Goal: Information Seeking & Learning: Learn about a topic

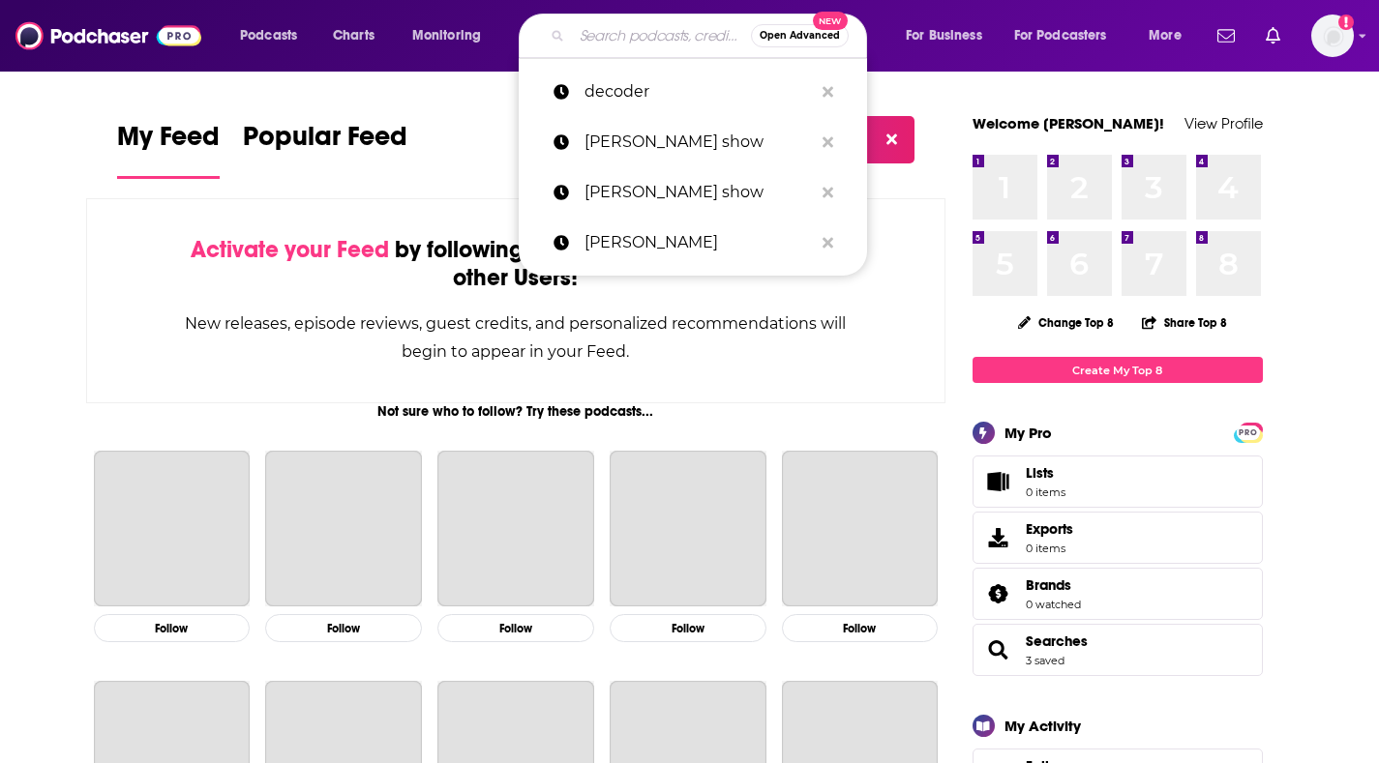
click at [639, 36] on input "Search podcasts, credits, & more..." at bounding box center [661, 35] width 179 height 31
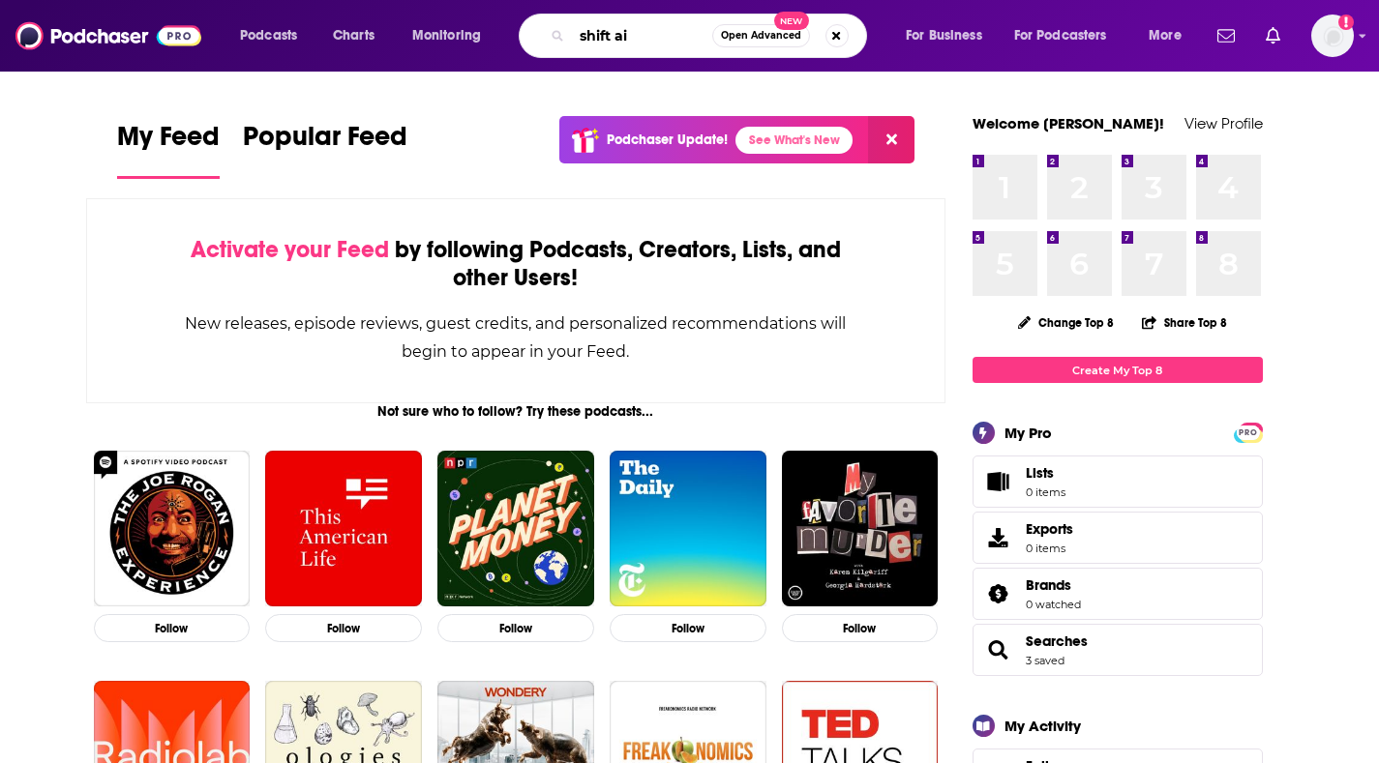
type input "shift ai"
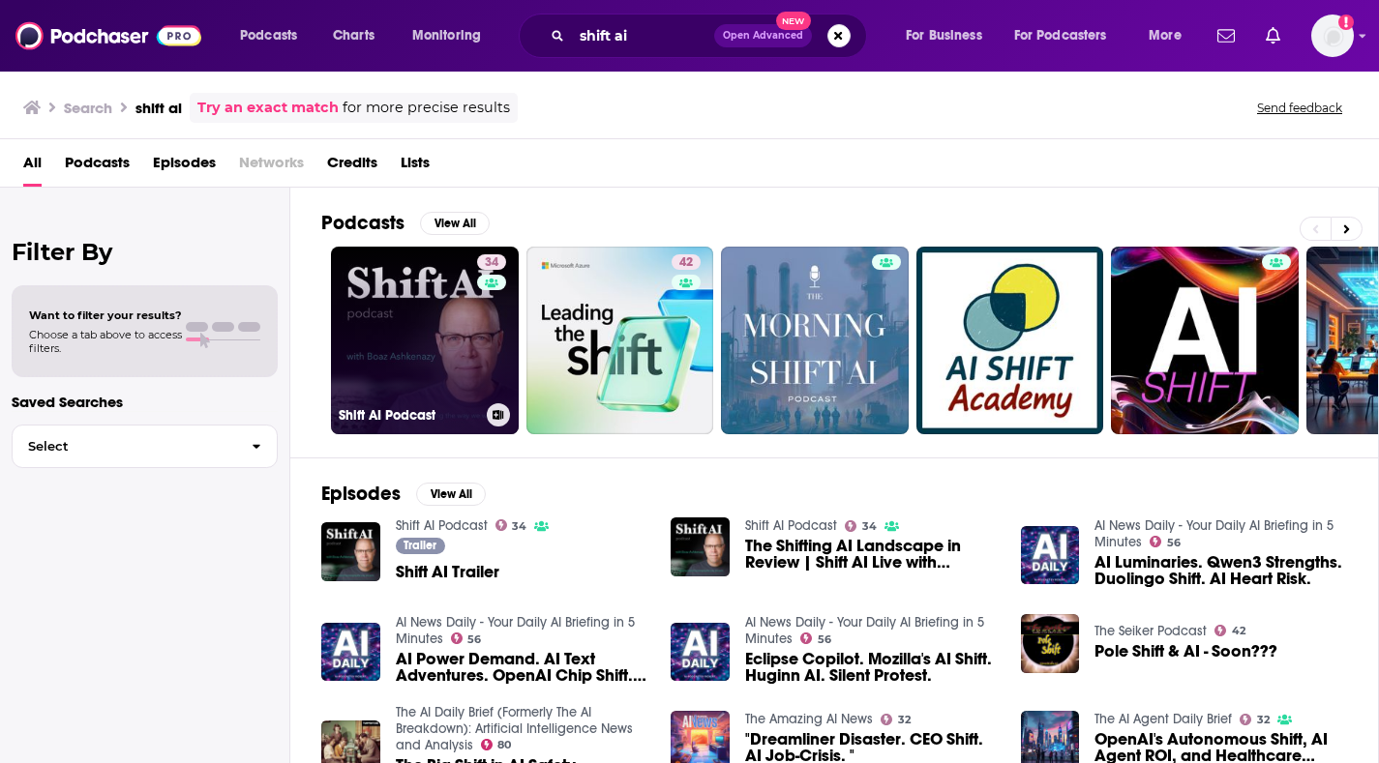
click at [429, 315] on link "34 Shift AI Podcast" at bounding box center [425, 341] width 188 height 188
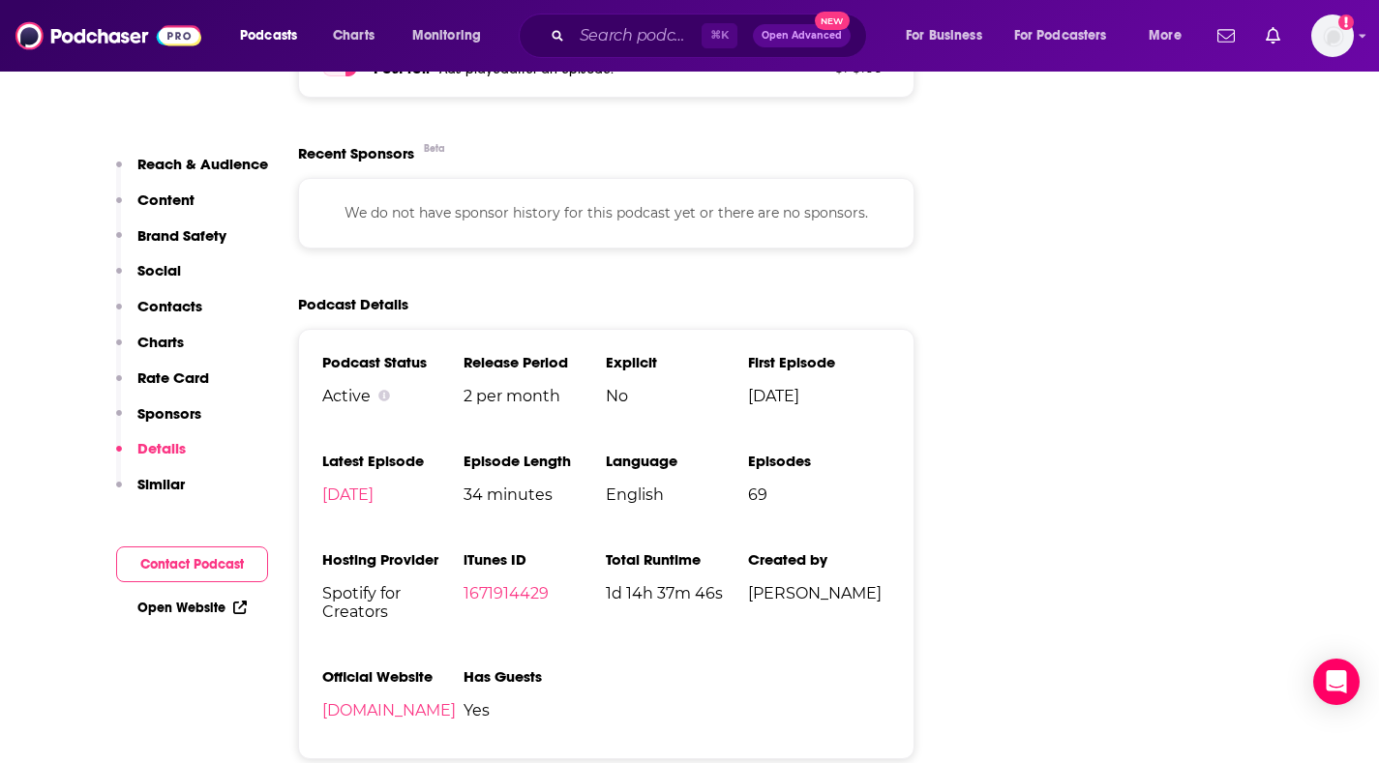
scroll to position [2470, 0]
